Goal: Task Accomplishment & Management: Use online tool/utility

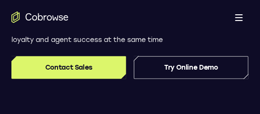
scroll to position [197, 0]
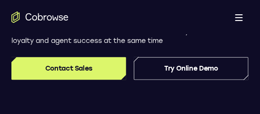
click at [188, 77] on link "Try Online Demo" at bounding box center [191, 68] width 115 height 23
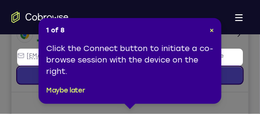
scroll to position [219, 0]
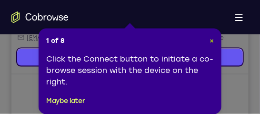
click at [210, 41] on span "×" at bounding box center [211, 41] width 4 height 8
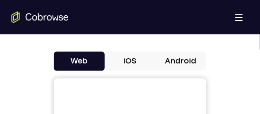
scroll to position [434, 0]
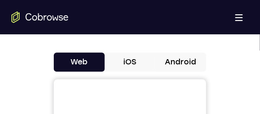
click at [195, 69] on button "Android" at bounding box center [180, 61] width 51 height 19
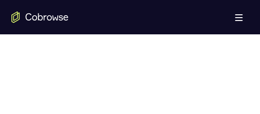
scroll to position [607, 0]
click at [227, 79] on div at bounding box center [129, 52] width 237 height 293
click at [212, 78] on div at bounding box center [129, 51] width 237 height 293
